Goal: Task Accomplishment & Management: Complete application form

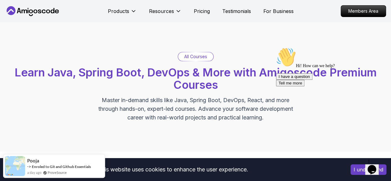
drag, startPoint x: 366, startPoint y: 129, endPoint x: 362, endPoint y: 174, distance: 44.3
click at [312, 80] on button "I have a question" at bounding box center [294, 76] width 36 height 6
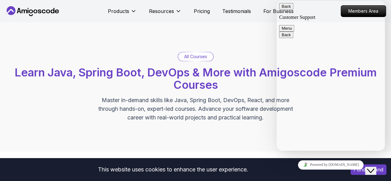
click at [284, 10] on button "Back" at bounding box center [286, 6] width 14 height 6
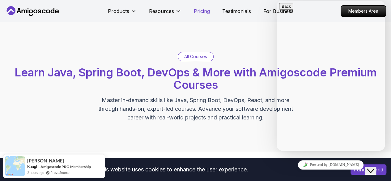
click at [198, 11] on p "Pricing" at bounding box center [202, 10] width 16 height 7
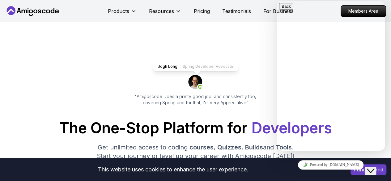
scroll to position [1318, 0]
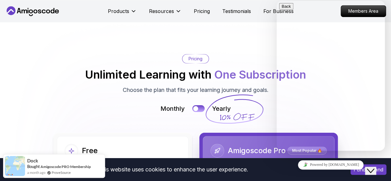
click at [272, 68] on span "One Subscription" at bounding box center [260, 75] width 92 height 14
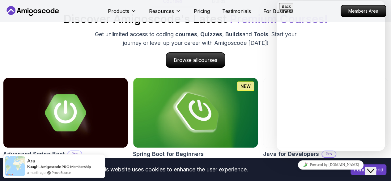
scroll to position [459, 0]
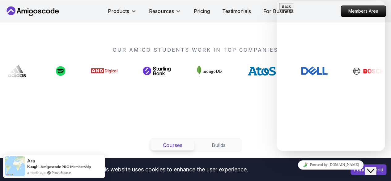
drag, startPoint x: 277, startPoint y: 26, endPoint x: 278, endPoint y: 30, distance: 3.8
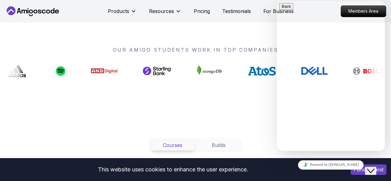
drag, startPoint x: 322, startPoint y: 20, endPoint x: 342, endPoint y: 10, distance: 22.8
click at [342, 164] on p "Hi there" at bounding box center [330, 174] width 103 height 21
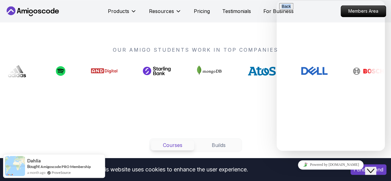
drag, startPoint x: 339, startPoint y: 1, endPoint x: 326, endPoint y: 15, distance: 18.8
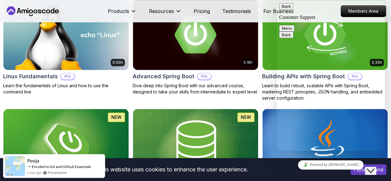
scroll to position [144, 0]
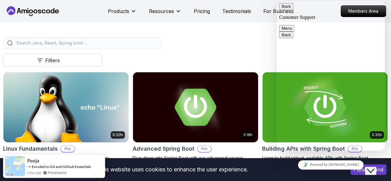
click at [0, 0] on button "Free" at bounding box center [0, 0] width 0 height 0
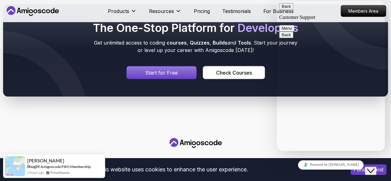
scroll to position [576, 0]
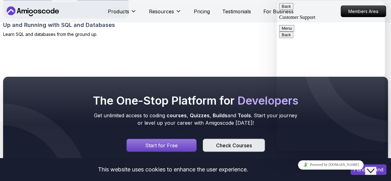
click at [239, 141] on div "Check Courses" at bounding box center [234, 144] width 36 height 7
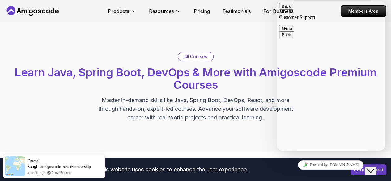
drag, startPoint x: 353, startPoint y: 6, endPoint x: 303, endPoint y: 19, distance: 51.5
click at [305, 19] on div "Back Customer Support Menu" at bounding box center [330, 17] width 103 height 28
click at [286, 10] on button "Back" at bounding box center [286, 6] width 14 height 6
drag, startPoint x: 314, startPoint y: 12, endPoint x: 317, endPoint y: 48, distance: 36.6
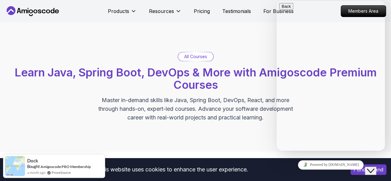
drag, startPoint x: 317, startPoint y: 48, endPoint x: 371, endPoint y: 39, distance: 54.2
click at [294, 25] on button "Menu" at bounding box center [286, 28] width 15 height 6
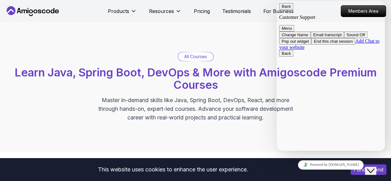
click at [354, 38] on button "Sound Off" at bounding box center [355, 34] width 23 height 6
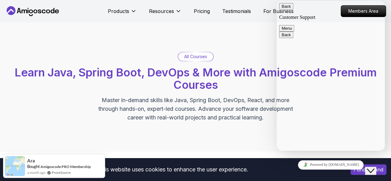
drag, startPoint x: 347, startPoint y: 4, endPoint x: 350, endPoint y: 17, distance: 12.7
click at [350, 14] on div "Back Customer Support Menu" at bounding box center [330, 17] width 103 height 28
click at [367, 167] on div "Close Chat This icon closes the chat window." at bounding box center [370, 170] width 7 height 7
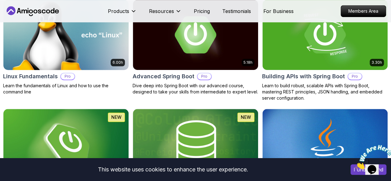
scroll to position [0, 0]
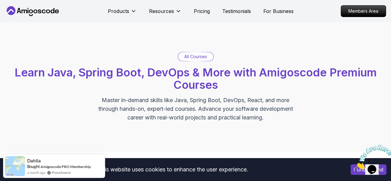
click at [193, 53] on p "All Courses" at bounding box center [195, 56] width 23 height 6
click at [204, 11] on p "Pricing" at bounding box center [202, 10] width 16 height 7
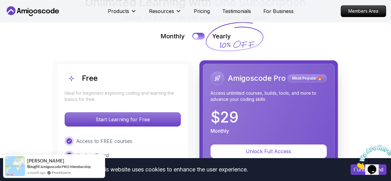
scroll to position [1462, 0]
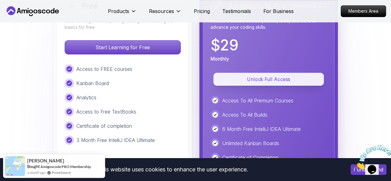
click at [291, 76] on p "Unlock Full Access" at bounding box center [268, 79] width 96 height 7
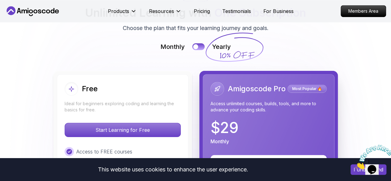
scroll to position [1307, 0]
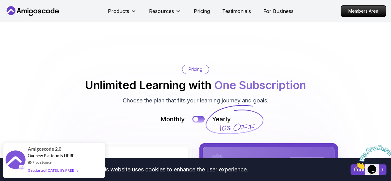
click at [224, 97] on icon at bounding box center [233, 119] width 59 height 54
click at [196, 115] on button at bounding box center [198, 118] width 13 height 7
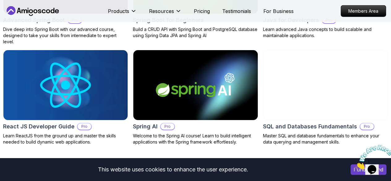
scroll to position [665, 0]
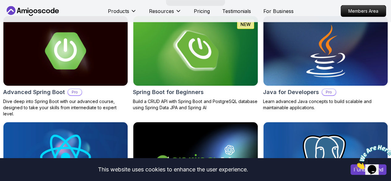
click at [301, 67] on img at bounding box center [325, 50] width 130 height 73
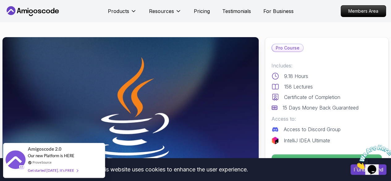
scroll to position [72, 0]
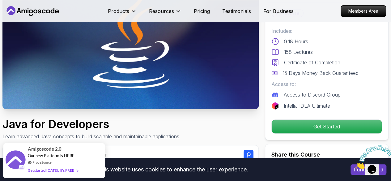
click at [306, 126] on p "Get Started" at bounding box center [326, 127] width 110 height 14
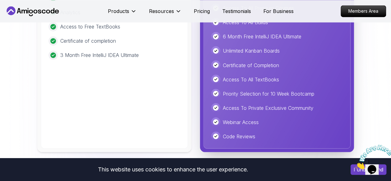
scroll to position [1483, 0]
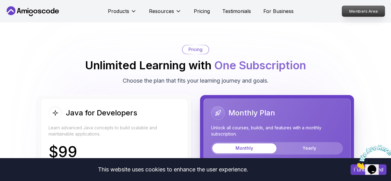
click at [345, 12] on p "Members Area" at bounding box center [363, 11] width 43 height 10
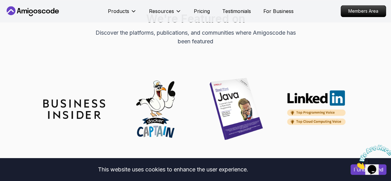
scroll to position [2991, 0]
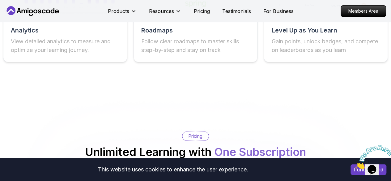
scroll to position [1313, 0]
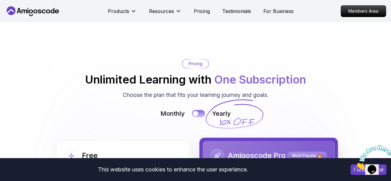
click at [192, 110] on button at bounding box center [198, 113] width 13 height 7
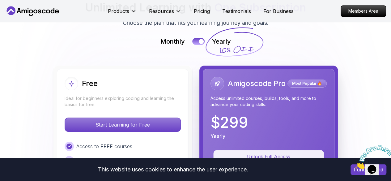
click at [267, 150] on button "Unlock Full Access" at bounding box center [268, 156] width 110 height 13
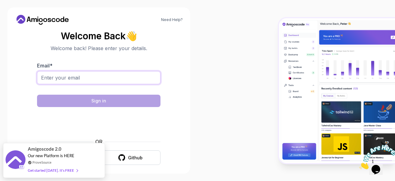
drag, startPoint x: 137, startPoint y: 72, endPoint x: 135, endPoint y: 74, distance: 3.3
click at [137, 72] on input "Email *" at bounding box center [99, 77] width 124 height 13
type input "mmanojmuddappa@gmail.com"
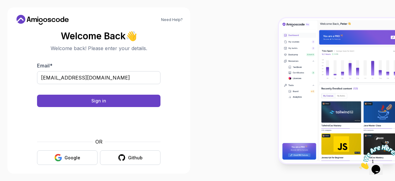
scroll to position [5, 0]
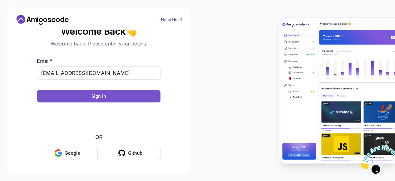
click at [107, 97] on button "Sign in" at bounding box center [99, 96] width 124 height 12
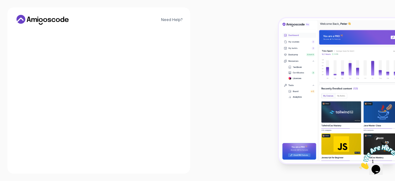
scroll to position [0, 0]
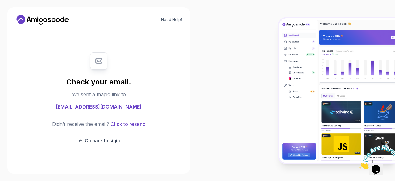
click at [99, 105] on span "mmanojmuddappa@gmail.com" at bounding box center [99, 106] width 86 height 7
click at [115, 140] on p "Go back to sigin" at bounding box center [102, 140] width 35 height 6
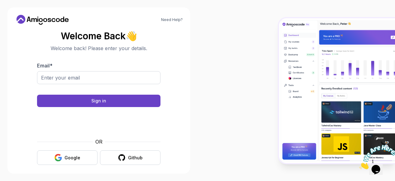
scroll to position [5, 0]
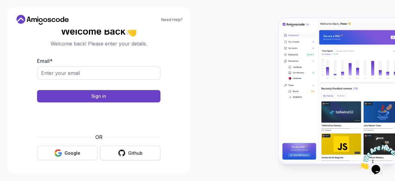
click at [120, 149] on icon "button" at bounding box center [122, 153] width 8 height 8
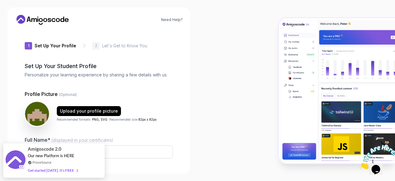
click at [216, 85] on div at bounding box center [297, 90] width 198 height 181
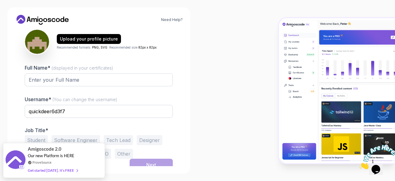
scroll to position [76, 0]
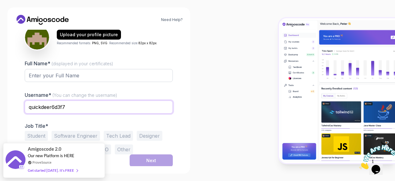
drag, startPoint x: 125, startPoint y: 112, endPoint x: 121, endPoint y: 112, distance: 4.6
click at [125, 112] on input "quickdeer6d3f7" at bounding box center [99, 106] width 148 height 13
drag, startPoint x: 107, startPoint y: 109, endPoint x: 47, endPoint y: 103, distance: 60.2
click at [47, 103] on input "quickdeer6d3f7" at bounding box center [99, 106] width 148 height 13
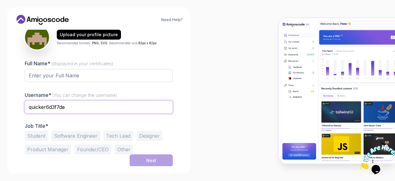
click at [74, 110] on input "quicker6d3f7de" at bounding box center [99, 106] width 148 height 13
type input "q"
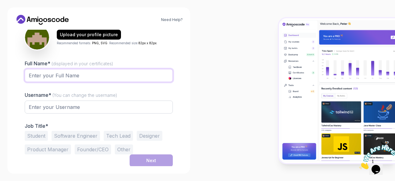
click at [60, 72] on input "Full Name* (displayed in your certificates)" at bounding box center [99, 75] width 148 height 13
type input "Manoj kumar K M"
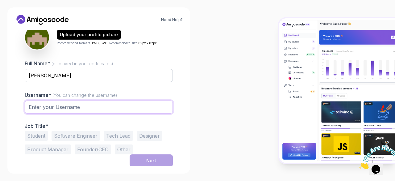
click at [70, 109] on input "text" at bounding box center [99, 106] width 148 height 13
type input "manoj_kumar_k.m"
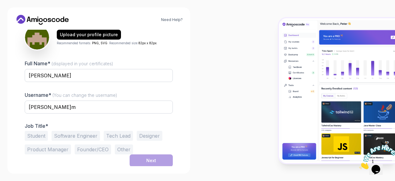
click at [43, 133] on button "Student" at bounding box center [36, 136] width 23 height 10
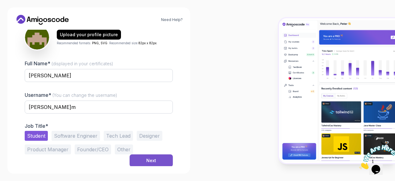
click at [134, 158] on button "Next" at bounding box center [151, 160] width 43 height 12
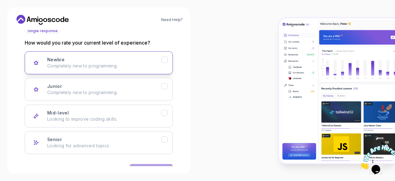
click at [157, 59] on div "Newbie Completely new to programming." at bounding box center [104, 63] width 114 height 12
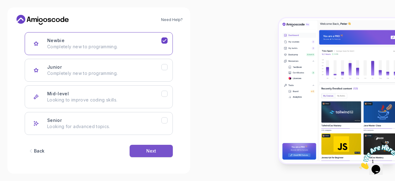
click at [145, 150] on button "Next" at bounding box center [151, 151] width 43 height 12
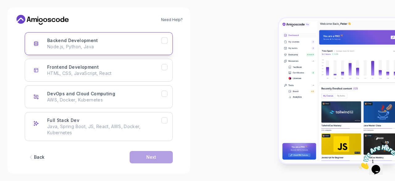
click at [166, 44] on button "Backend Development Node.js, Python, Java" at bounding box center [99, 43] width 148 height 23
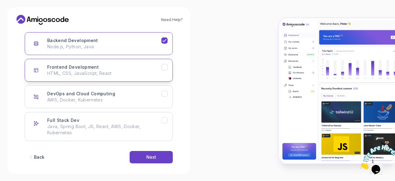
click at [167, 70] on button "Frontend Development HTML, CSS, JavaScript, React" at bounding box center [99, 70] width 148 height 23
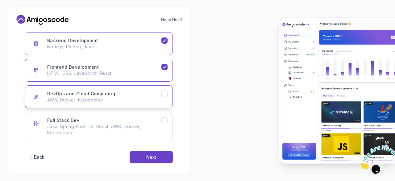
click at [164, 93] on icon "DevOps and Cloud Computing" at bounding box center [165, 94] width 6 height 6
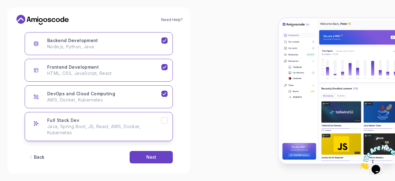
click at [162, 124] on button "Full Stack Dev Java, Spring Boot, JS, React, AWS, Docker, Kubernetes" at bounding box center [99, 126] width 148 height 29
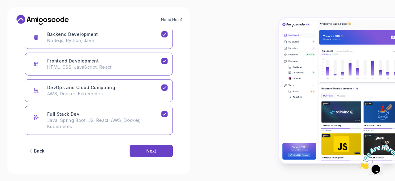
click at [153, 157] on div "Back Next" at bounding box center [99, 151] width 148 height 32
click at [153, 150] on div "Next" at bounding box center [151, 151] width 10 height 6
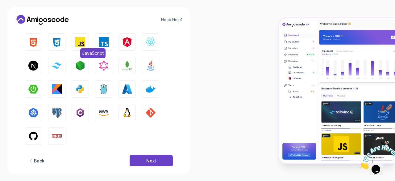
click at [77, 44] on img "button" at bounding box center [80, 42] width 10 height 10
click at [77, 64] on img "button" at bounding box center [80, 66] width 10 height 10
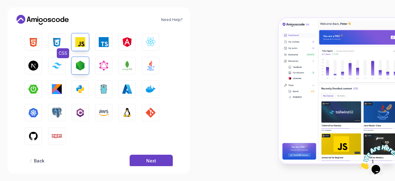
click at [59, 47] on button "CSS" at bounding box center [56, 41] width 17 height 17
click at [38, 41] on img "button" at bounding box center [33, 42] width 10 height 10
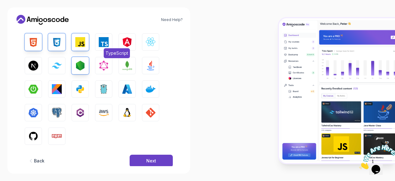
drag, startPoint x: 103, startPoint y: 43, endPoint x: 107, endPoint y: 43, distance: 3.7
click at [103, 43] on img "button" at bounding box center [104, 42] width 10 height 10
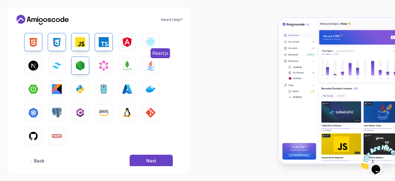
click at [154, 40] on img "button" at bounding box center [151, 42] width 10 height 10
click at [128, 41] on img "button" at bounding box center [127, 42] width 10 height 10
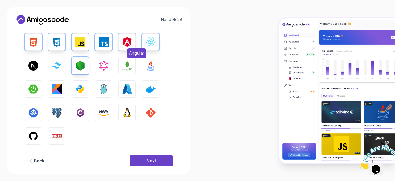
click at [125, 45] on img "button" at bounding box center [127, 42] width 10 height 10
click at [151, 46] on img "button" at bounding box center [151, 42] width 10 height 10
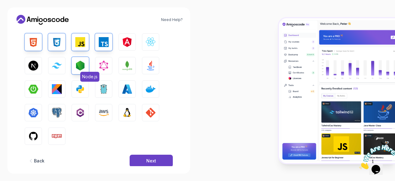
click at [87, 63] on button "Node.js" at bounding box center [80, 65] width 17 height 17
click at [99, 61] on img "button" at bounding box center [104, 66] width 10 height 10
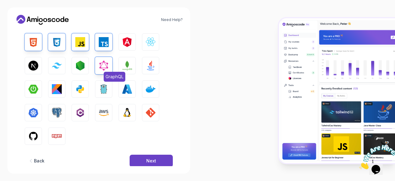
click at [99, 61] on img "button" at bounding box center [104, 66] width 10 height 10
click at [76, 86] on img "button" at bounding box center [80, 89] width 10 height 10
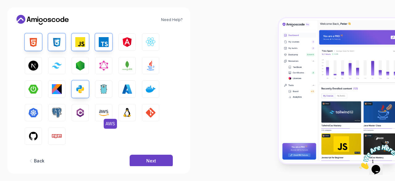
click at [101, 109] on img "button" at bounding box center [104, 112] width 10 height 10
click at [36, 134] on img "button" at bounding box center [33, 136] width 10 height 10
click at [145, 158] on button "Next" at bounding box center [151, 160] width 43 height 12
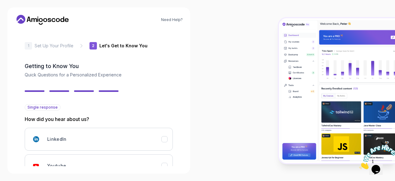
scroll to position [72, 0]
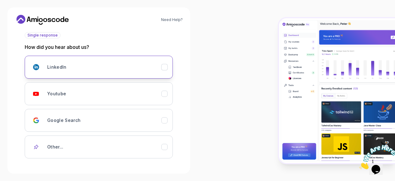
click at [166, 68] on icon "LinkedIn" at bounding box center [165, 67] width 6 height 6
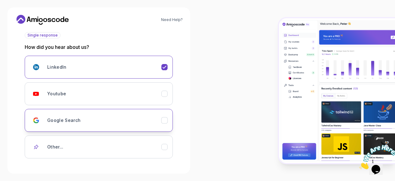
scroll to position [99, 0]
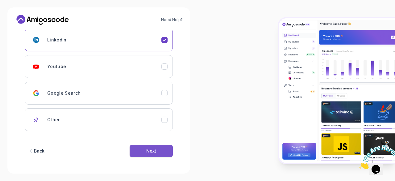
click at [152, 150] on div "Next" at bounding box center [151, 151] width 10 height 6
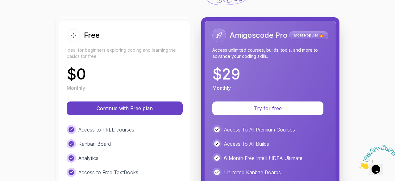
scroll to position [0, 0]
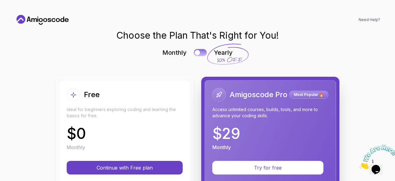
click at [195, 51] on div at bounding box center [197, 52] width 5 height 5
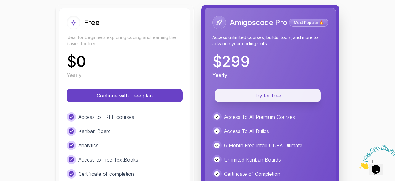
click at [242, 96] on p "Try for free" at bounding box center [267, 95] width 91 height 7
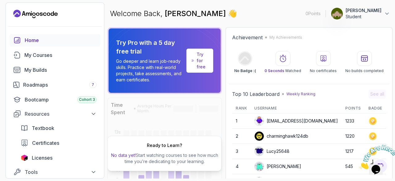
click at [274, 15] on div "Welcome Back, Manoj kumar K M 👋 0 Points 1 Manoj kumar K M Student" at bounding box center [249, 13] width 285 height 22
click at [41, 57] on div "My Courses" at bounding box center [60, 54] width 72 height 7
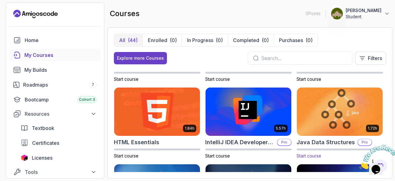
scroll to position [360, 0]
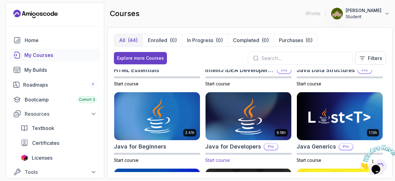
click at [269, 104] on img at bounding box center [248, 116] width 90 height 50
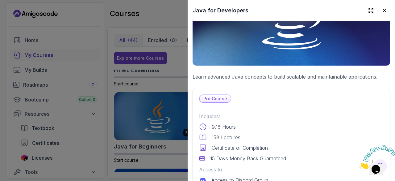
scroll to position [0, 0]
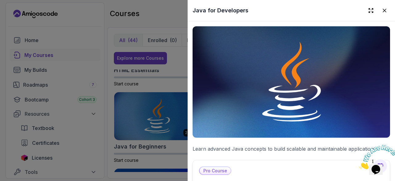
drag, startPoint x: 124, startPoint y: 88, endPoint x: 119, endPoint y: 87, distance: 4.6
click at [123, 88] on div at bounding box center [197, 90] width 395 height 181
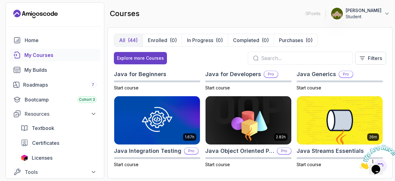
scroll to position [504, 0]
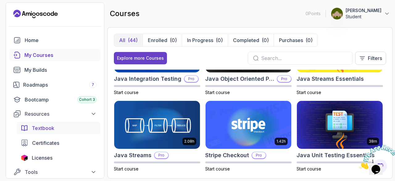
click at [34, 128] on span "Textbook" at bounding box center [43, 127] width 23 height 7
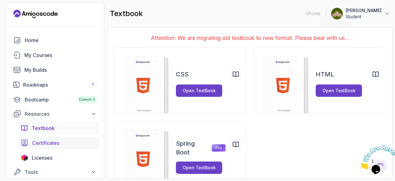
click at [53, 141] on span "Certificates" at bounding box center [45, 142] width 27 height 7
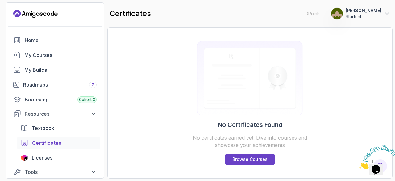
scroll to position [72, 0]
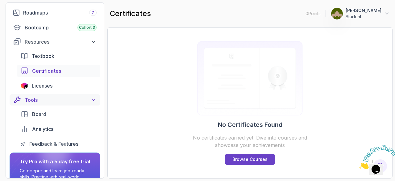
click at [39, 100] on div "Tools" at bounding box center [61, 99] width 72 height 7
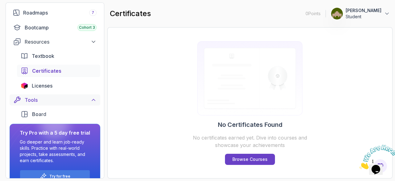
scroll to position [69, 0]
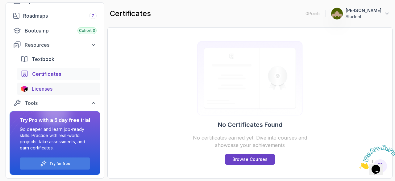
click at [49, 91] on span "Licenses" at bounding box center [42, 88] width 21 height 7
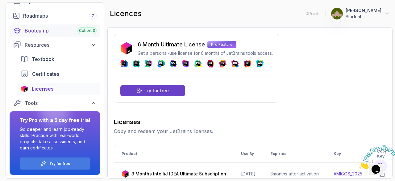
click at [70, 34] on link "Bootcamp Cohort 3" at bounding box center [55, 30] width 91 height 12
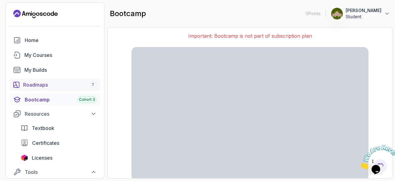
click at [61, 89] on link "Roadmaps 7" at bounding box center [55, 84] width 91 height 12
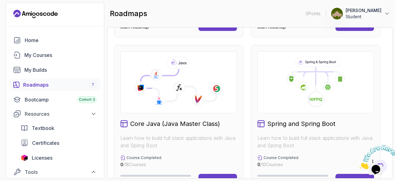
scroll to position [72, 0]
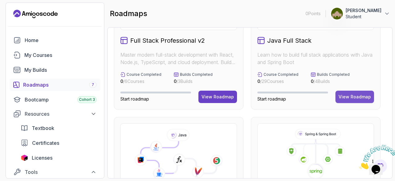
click at [358, 97] on div "View Roadmap" at bounding box center [355, 97] width 32 height 6
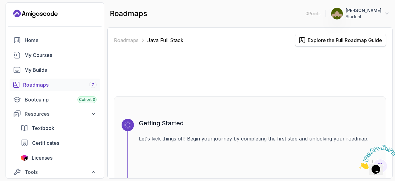
click at [346, 40] on div "Explore the Full Roadmap Guide" at bounding box center [345, 39] width 74 height 7
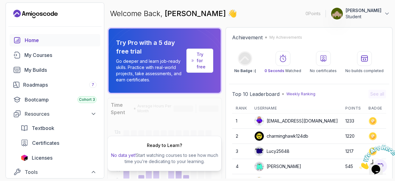
click at [368, 116] on td at bounding box center [375, 120] width 21 height 15
click at [287, 59] on icon at bounding box center [282, 58] width 7 height 7
click at [337, 65] on div "No certificates" at bounding box center [323, 62] width 27 height 22
click at [369, 63] on div at bounding box center [364, 58] width 15 height 15
click at [187, 136] on div "Ready to Learn? No data yet! Start watching courses to see how much time you’re…" at bounding box center [164, 153] width 114 height 35
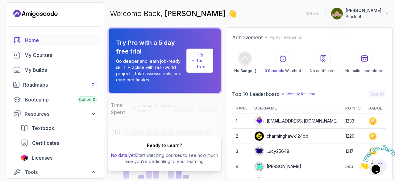
click at [149, 136] on div "Ready to Learn? No data yet! Start watching courses to see how much time you’re…" at bounding box center [164, 153] width 114 height 35
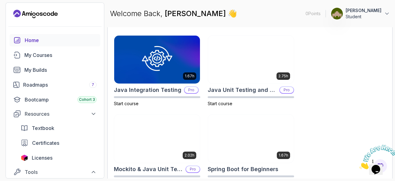
scroll to position [359, 0]
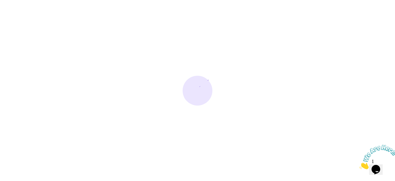
click at [99, 9] on div at bounding box center [197, 90] width 395 height 181
